Goal: Task Accomplishment & Management: Complete application form

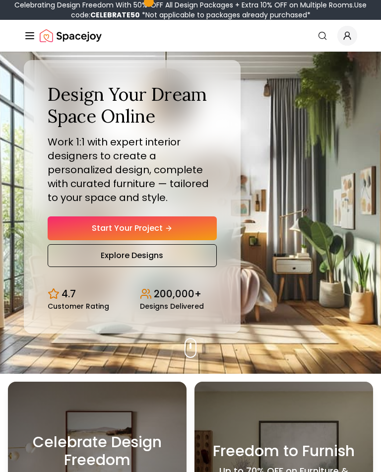
click at [197, 237] on link "Start Your Project" at bounding box center [132, 229] width 169 height 24
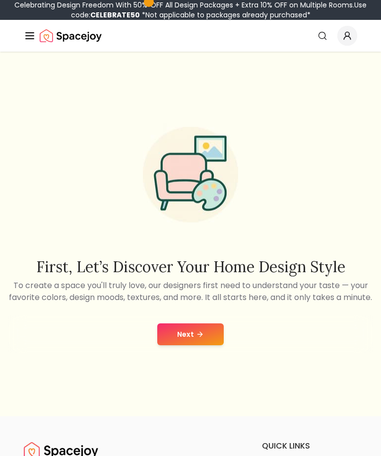
click at [202, 338] on icon at bounding box center [200, 334] width 8 height 8
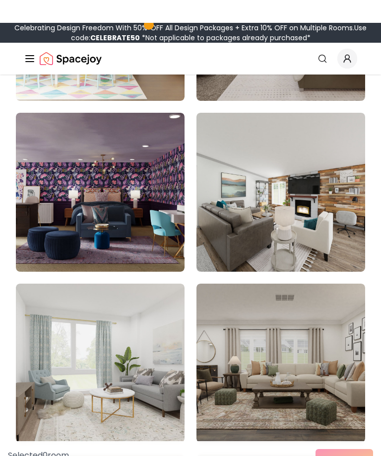
scroll to position [240, 0]
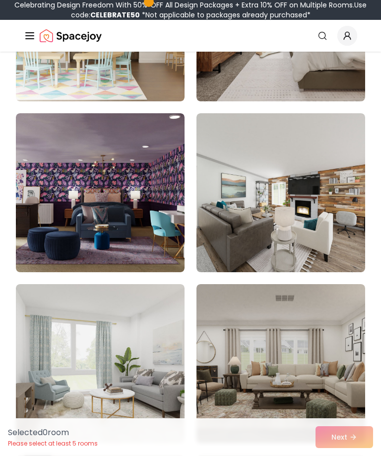
click at [125, 350] on img at bounding box center [100, 363] width 169 height 159
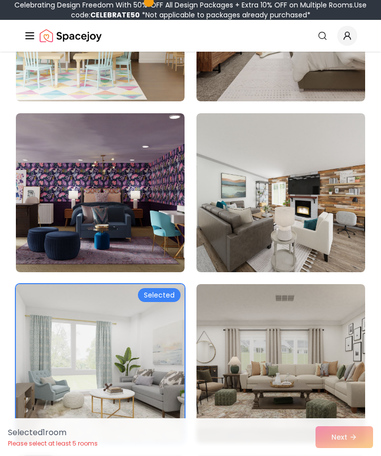
click at [348, 455] on div "Selected 1 room Please select at least 5 rooms Next" at bounding box center [190, 437] width 381 height 38
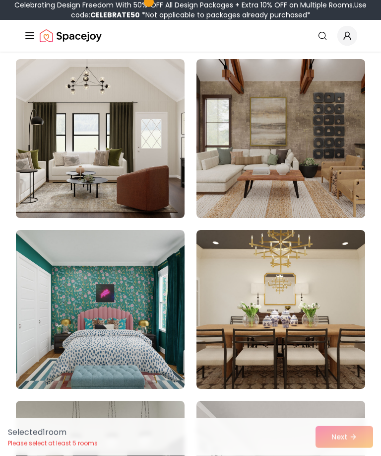
scroll to position [1149, 0]
click at [114, 152] on img at bounding box center [100, 138] width 169 height 159
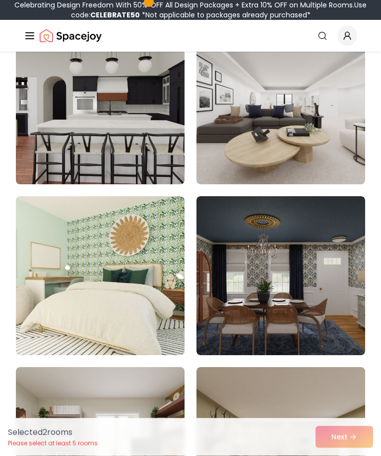
scroll to position [1529, 0]
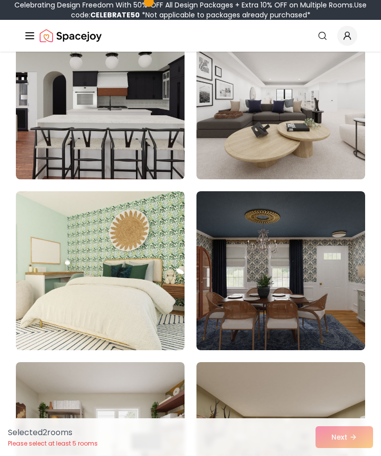
click at [329, 135] on img at bounding box center [281, 99] width 169 height 159
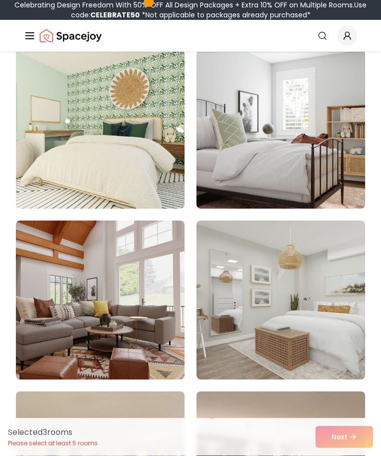
scroll to position [3209, 0]
click at [261, 278] on img at bounding box center [281, 300] width 169 height 159
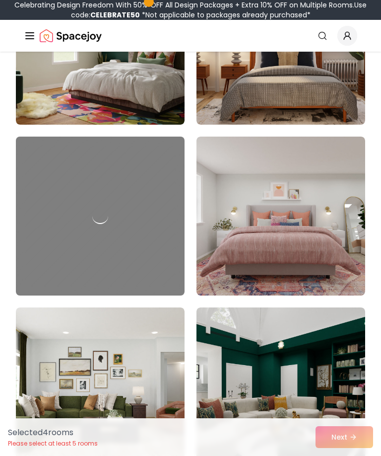
scroll to position [4003, 0]
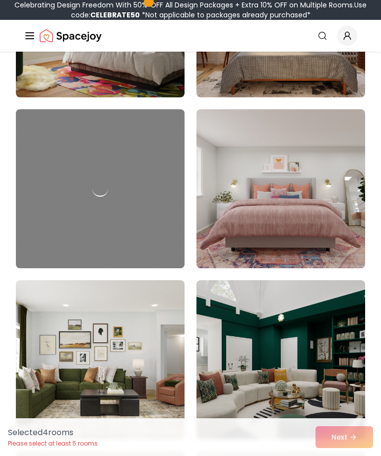
click at [277, 180] on img at bounding box center [281, 188] width 169 height 159
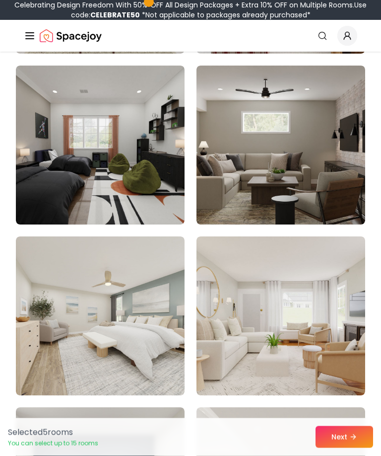
scroll to position [4561, 0]
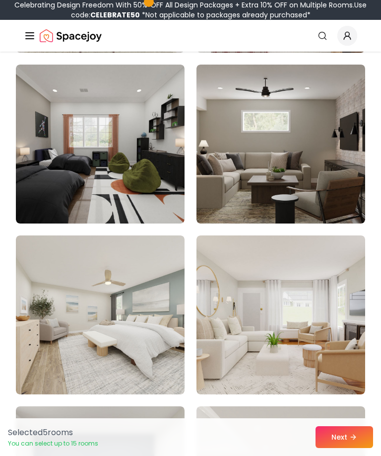
click at [124, 295] on img at bounding box center [100, 314] width 169 height 159
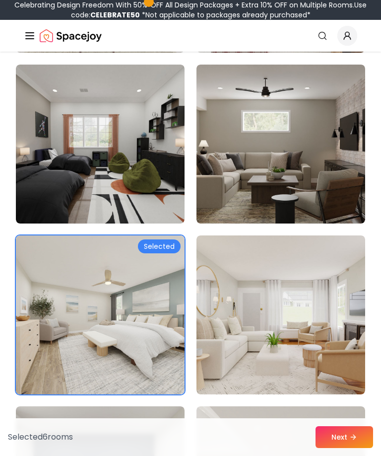
click at [277, 290] on img at bounding box center [281, 314] width 169 height 159
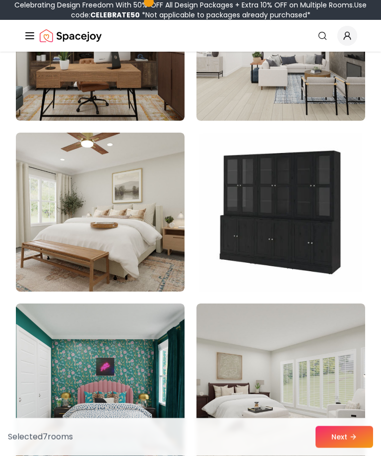
scroll to position [5006, 0]
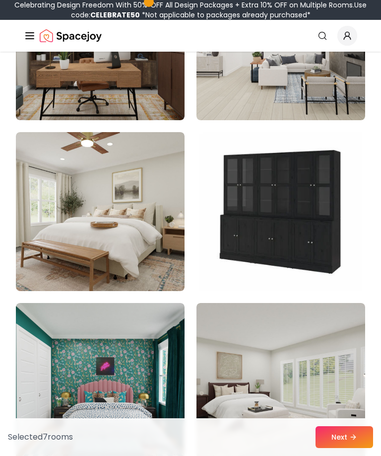
click at [130, 262] on img at bounding box center [100, 211] width 169 height 159
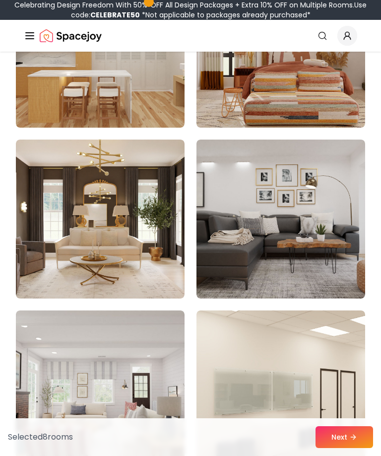
scroll to position [6725, 0]
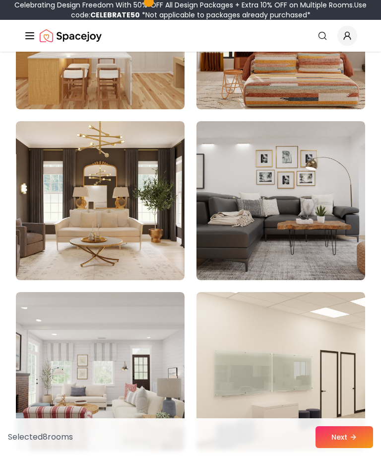
click at [355, 441] on icon at bounding box center [354, 437] width 8 height 8
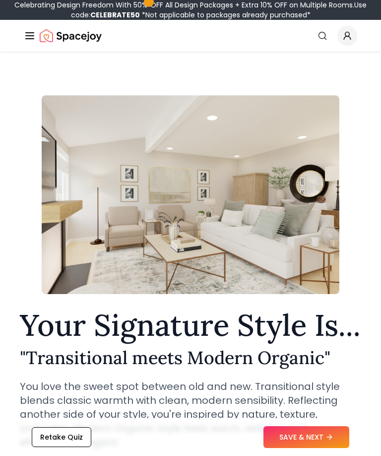
click at [326, 430] on button "SAVE & NEXT" at bounding box center [307, 437] width 86 height 22
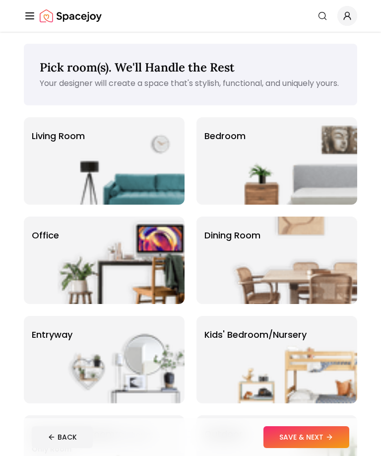
click at [315, 24] on link "Search" at bounding box center [323, 16] width 22 height 18
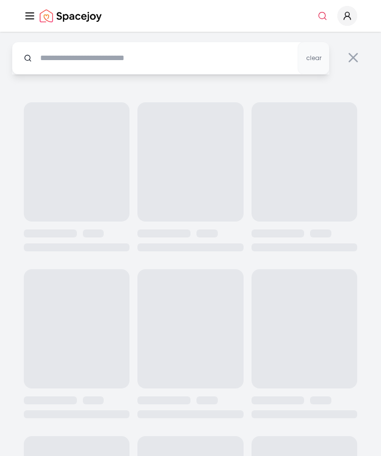
click at [323, 15] on icon "Global" at bounding box center [323, 16] width 10 height 10
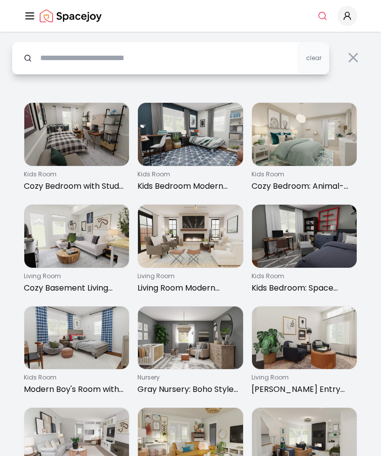
click at [244, 60] on input "text" at bounding box center [171, 58] width 318 height 33
click at [244, 59] on input "text" at bounding box center [171, 58] width 318 height 33
type input "*"
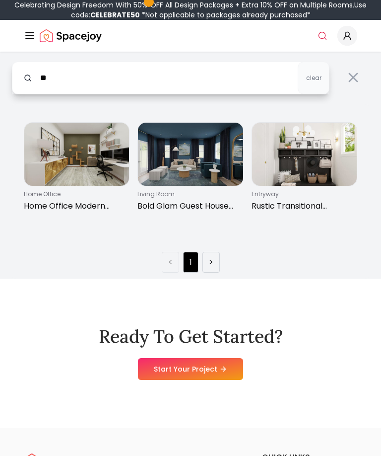
type input "*"
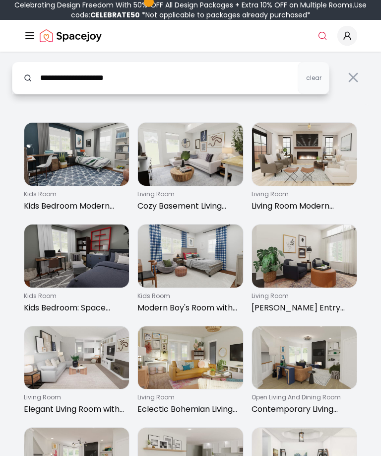
type input "**********"
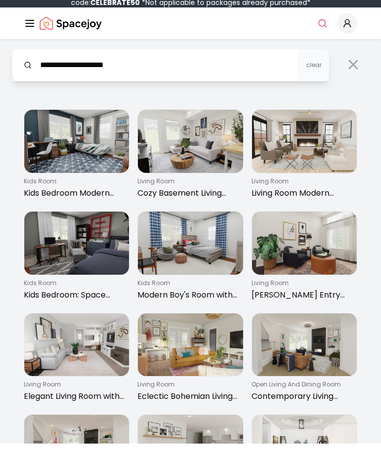
click at [97, 162] on img at bounding box center [76, 154] width 105 height 63
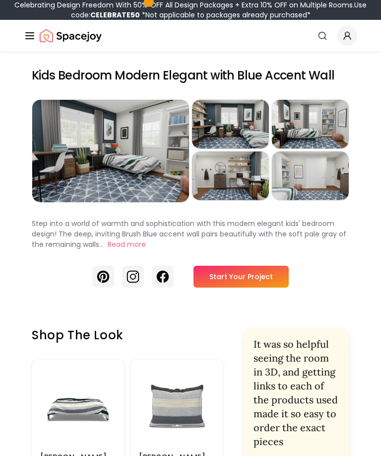
click at [253, 286] on link "Start Your Project" at bounding box center [241, 277] width 95 height 22
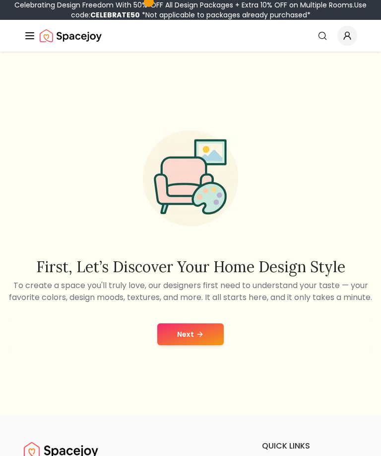
click at [198, 338] on icon at bounding box center [200, 334] width 8 height 8
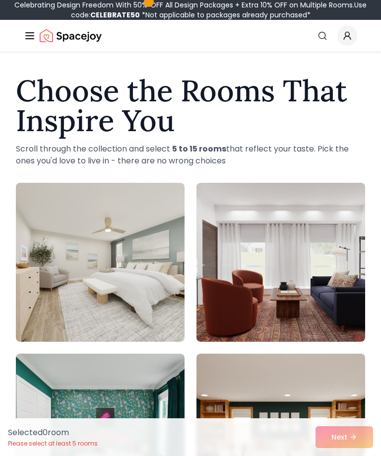
click at [132, 246] on img at bounding box center [100, 262] width 169 height 159
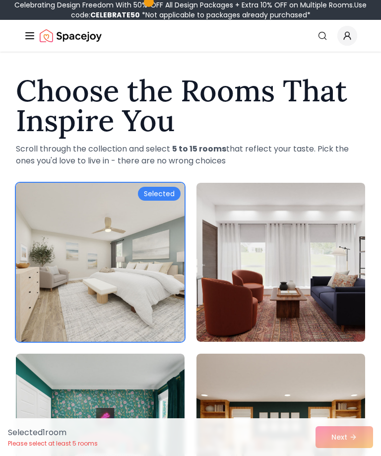
click at [273, 389] on img at bounding box center [281, 433] width 169 height 159
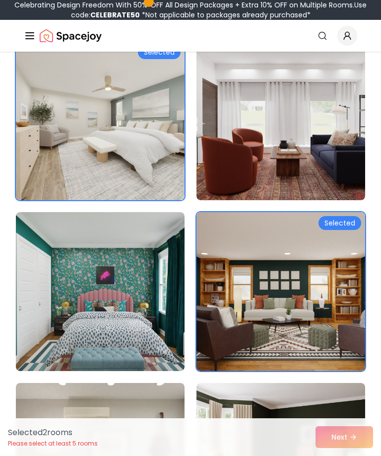
scroll to position [159, 0]
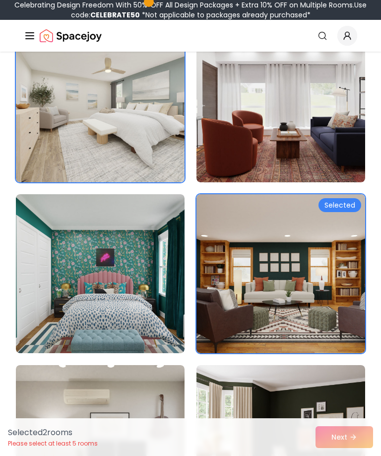
click at [283, 125] on img at bounding box center [281, 102] width 169 height 159
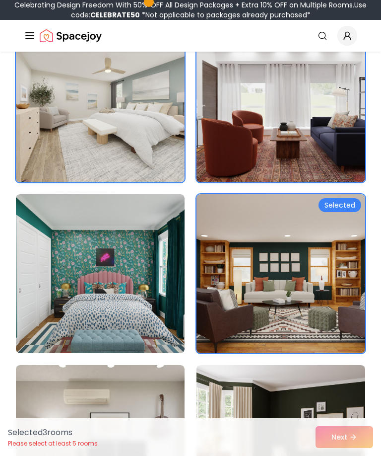
click at [72, 320] on img at bounding box center [100, 273] width 169 height 159
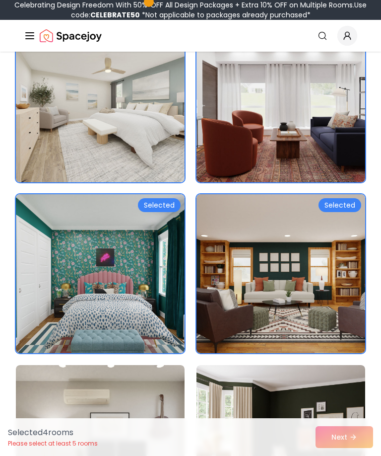
click at [82, 411] on img at bounding box center [100, 444] width 169 height 159
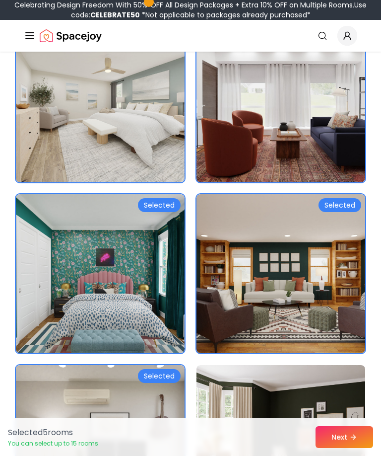
click at [288, 411] on img at bounding box center [281, 444] width 169 height 159
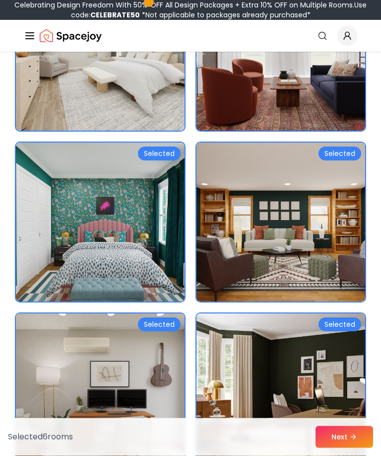
scroll to position [393, 0]
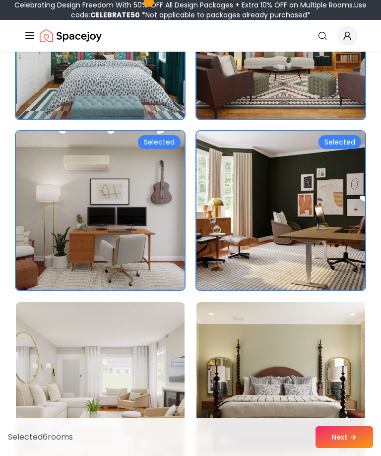
click at [336, 448] on button "Next" at bounding box center [345, 437] width 58 height 22
